Goal: Find specific page/section: Find specific page/section

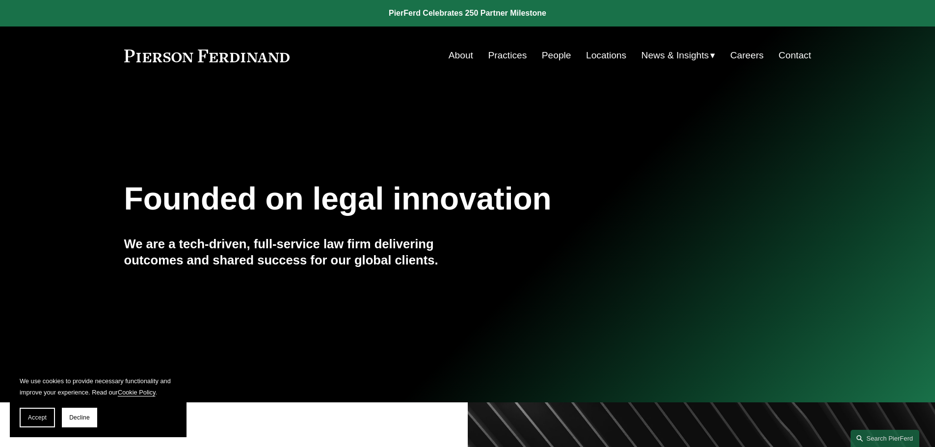
click at [504, 57] on link "Practices" at bounding box center [507, 55] width 39 height 19
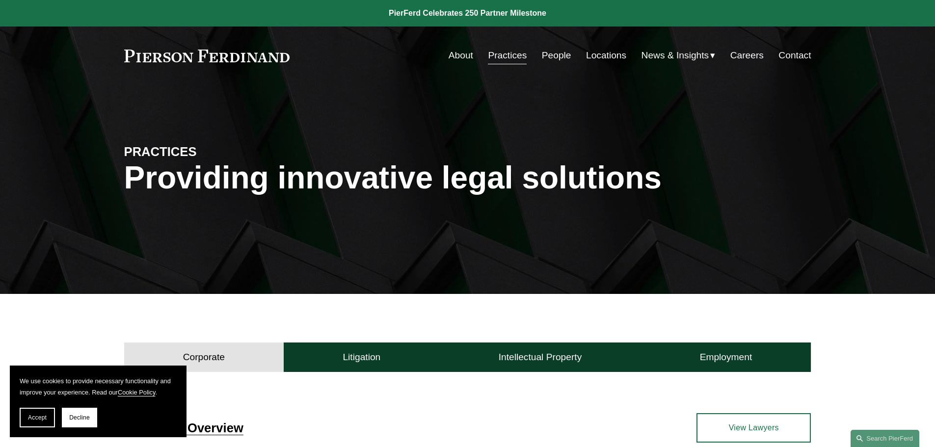
click at [554, 55] on link "People" at bounding box center [556, 55] width 29 height 19
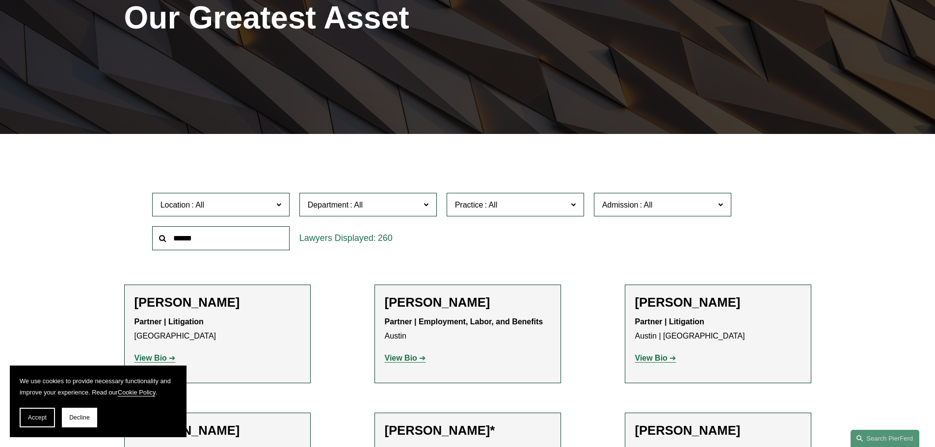
scroll to position [245, 0]
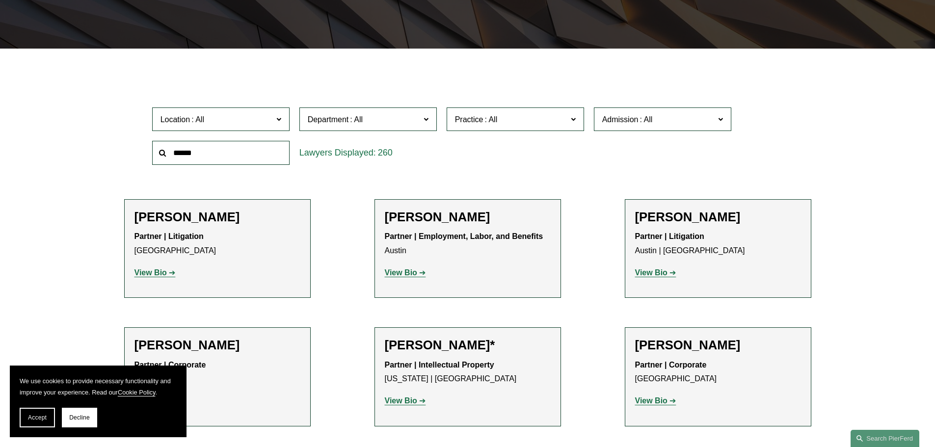
click at [281, 127] on label "Location" at bounding box center [220, 119] width 137 height 24
click at [0, 0] on link "Los Angeles" at bounding box center [0, 0] width 0 height 0
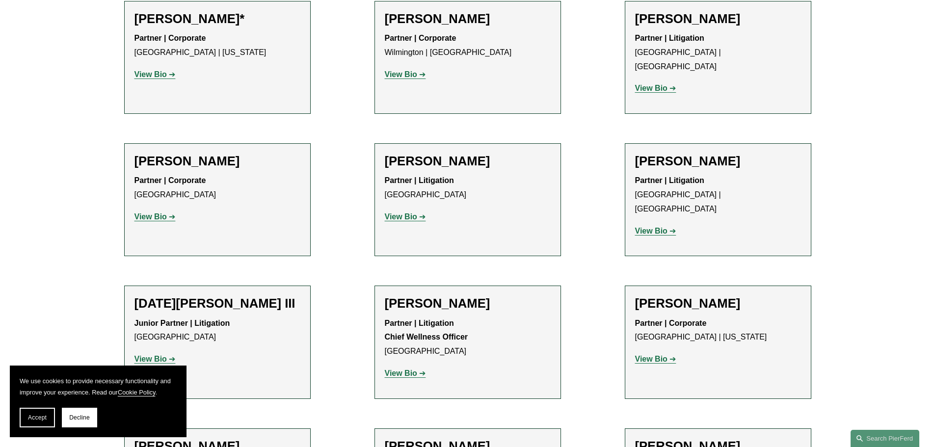
scroll to position [785, 0]
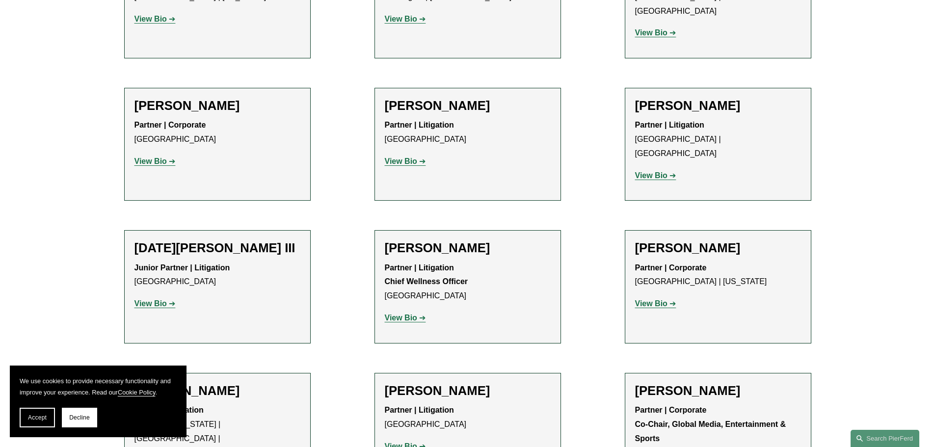
click at [164, 299] on strong "View Bio" at bounding box center [150, 303] width 32 height 8
